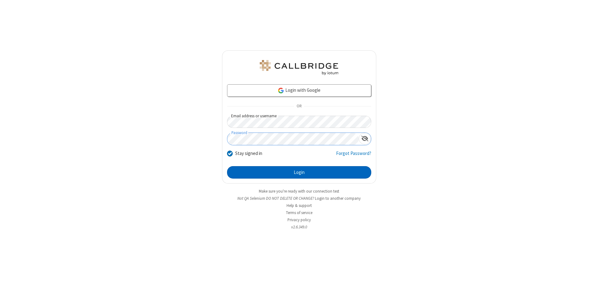
click at [299, 173] on button "Login" at bounding box center [299, 172] width 144 height 12
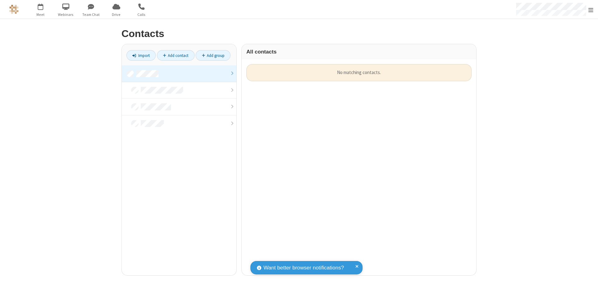
scroll to position [5, 5]
click at [179, 74] on link at bounding box center [179, 73] width 115 height 17
click at [176, 55] on link "Add contact" at bounding box center [176, 55] width 38 height 11
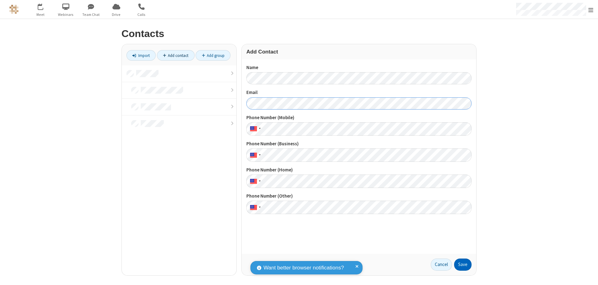
click at [463, 265] on button "Save" at bounding box center [462, 265] width 17 height 12
